Goal: Entertainment & Leisure: Browse casually

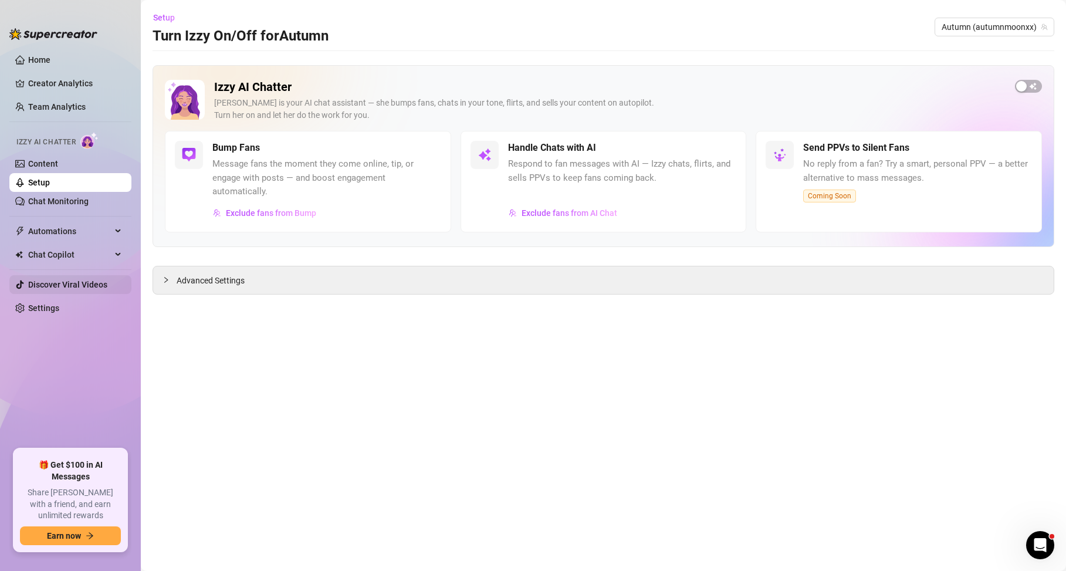
click at [73, 286] on link "Discover Viral Videos" at bounding box center [67, 284] width 79 height 9
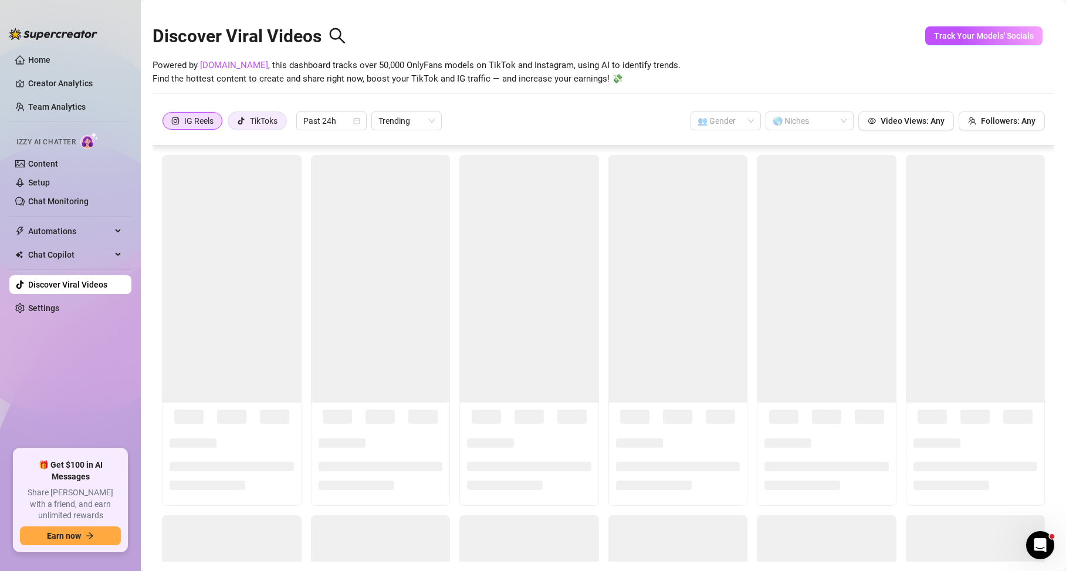
click at [262, 120] on div "TikToks" at bounding box center [264, 121] width 28 height 18
click at [231, 124] on input "TikToks" at bounding box center [231, 124] width 0 height 0
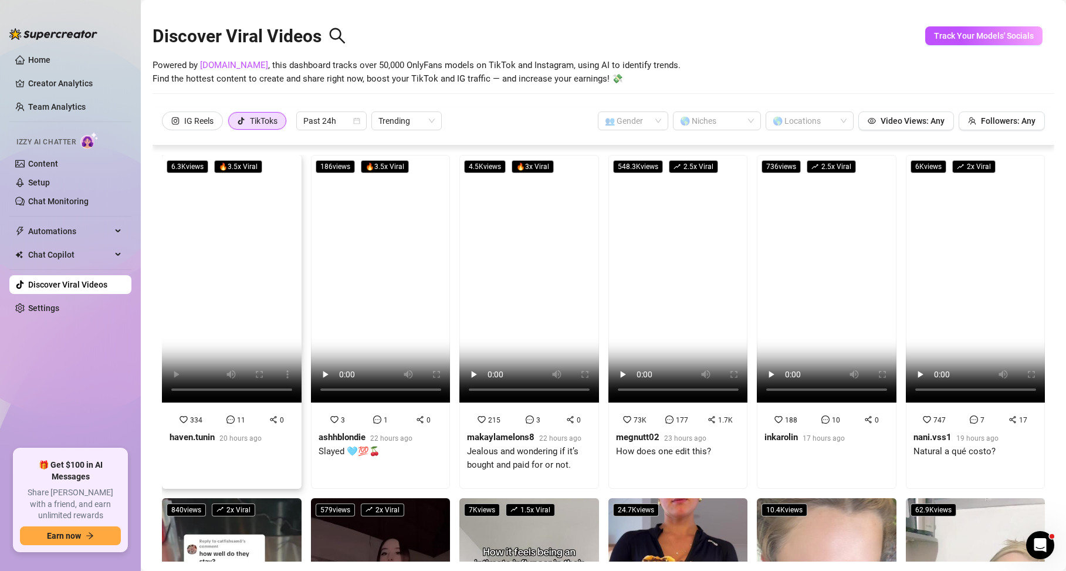
click at [211, 307] on video at bounding box center [232, 279] width 140 height 248
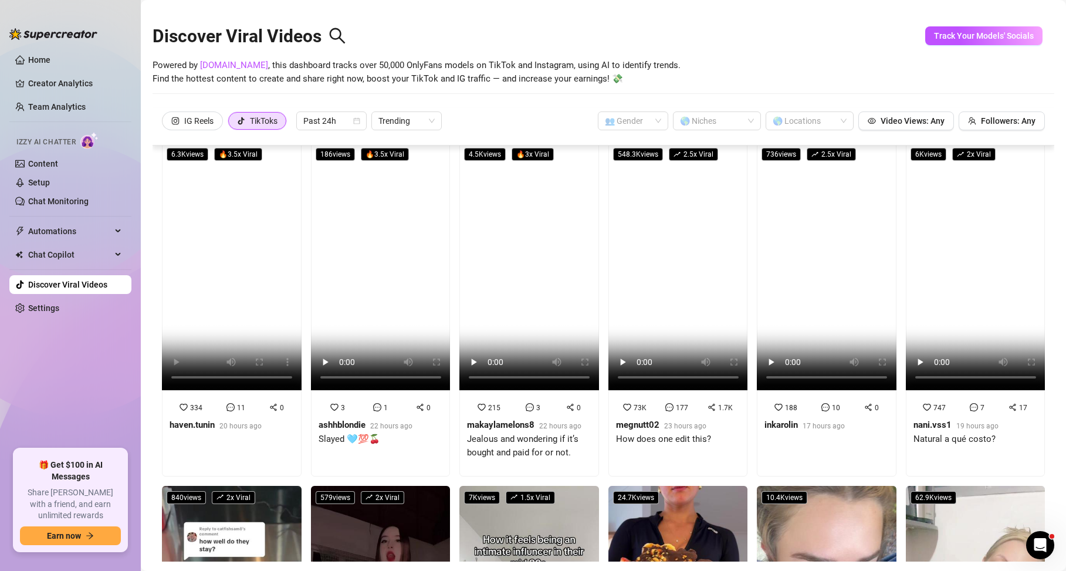
scroll to position [34, 0]
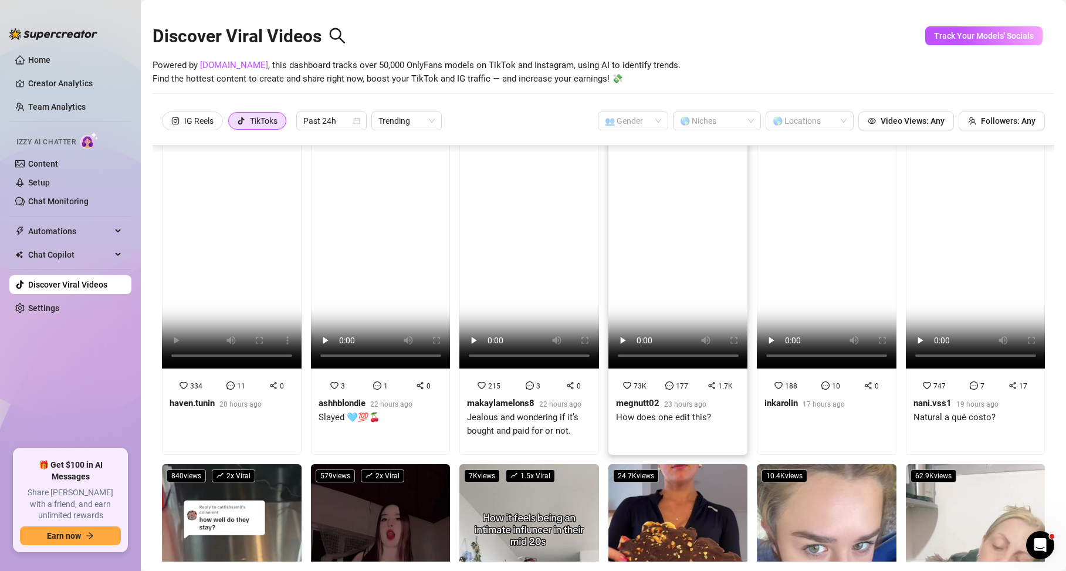
click at [635, 399] on strong "megnutt02" at bounding box center [637, 403] width 43 height 11
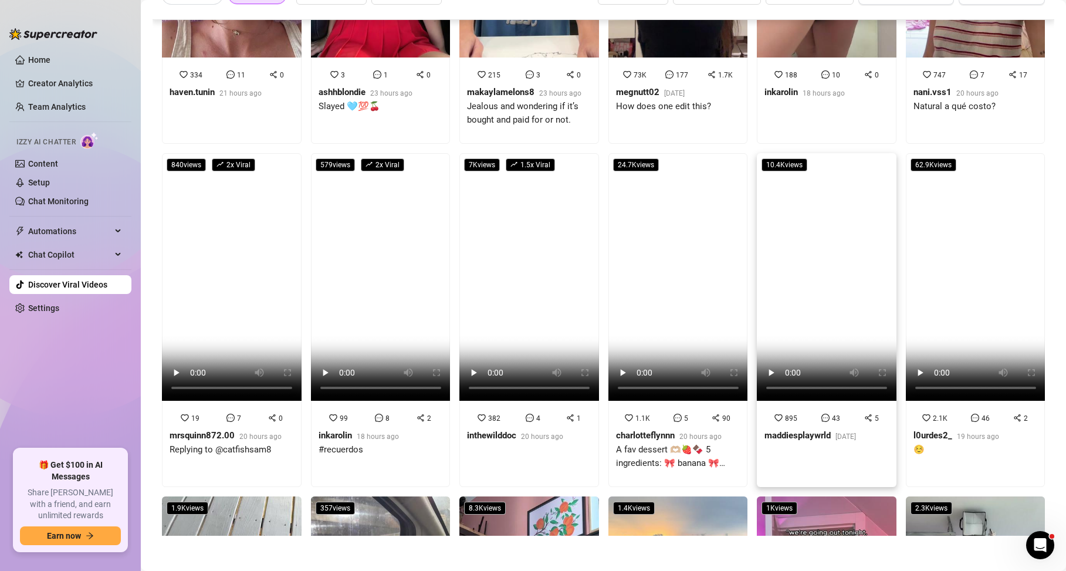
scroll to position [219, 0]
